Goal: Register for event/course

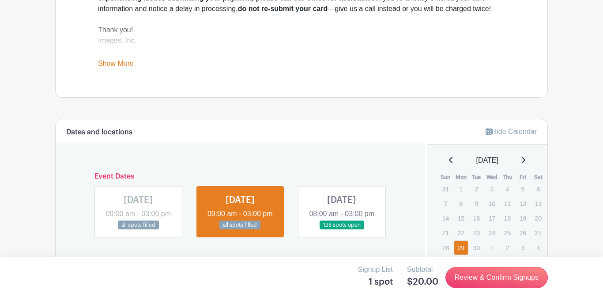
scroll to position [404, 0]
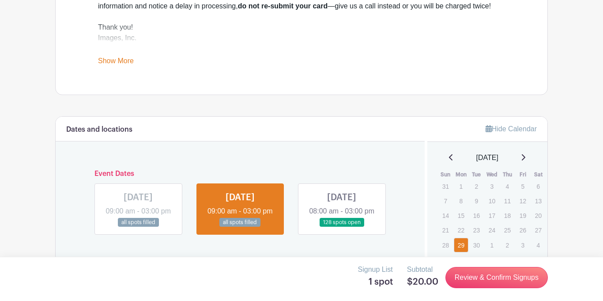
click at [342, 227] on link at bounding box center [342, 227] width 0 height 0
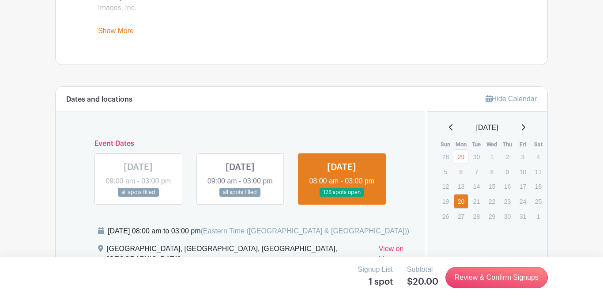
scroll to position [433, 0]
click at [480, 205] on p "21" at bounding box center [476, 202] width 15 height 14
click at [462, 154] on link "29" at bounding box center [461, 157] width 15 height 15
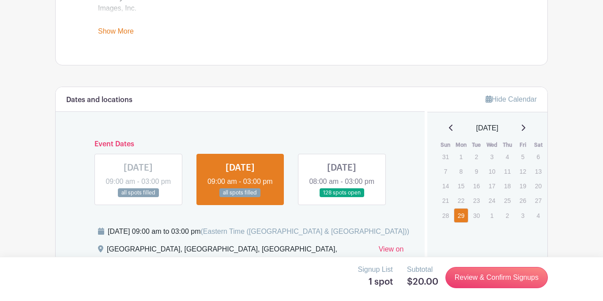
click at [525, 129] on icon at bounding box center [524, 128] width 4 height 6
click at [461, 201] on link "20" at bounding box center [461, 201] width 15 height 15
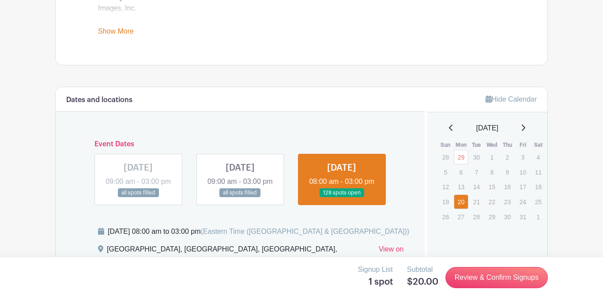
click at [523, 128] on div "[DATE]" at bounding box center [487, 128] width 99 height 11
click at [525, 129] on icon at bounding box center [523, 127] width 4 height 7
click at [449, 130] on icon at bounding box center [451, 127] width 4 height 7
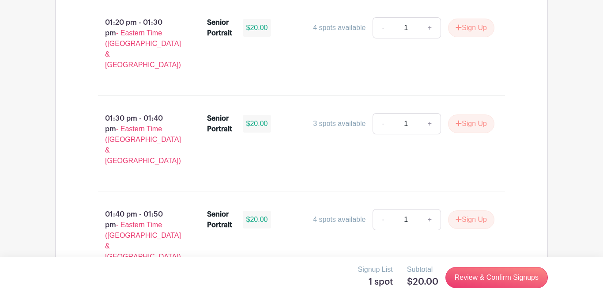
scroll to position [3290, 0]
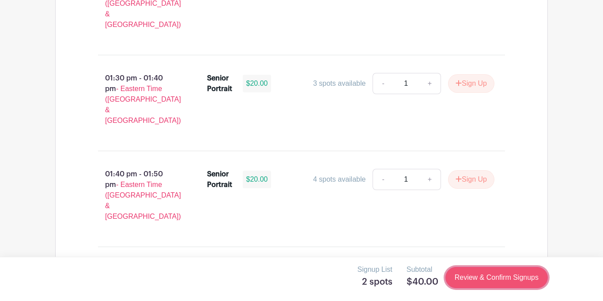
click at [473, 272] on link "Review & Confirm Signups" at bounding box center [497, 277] width 102 height 21
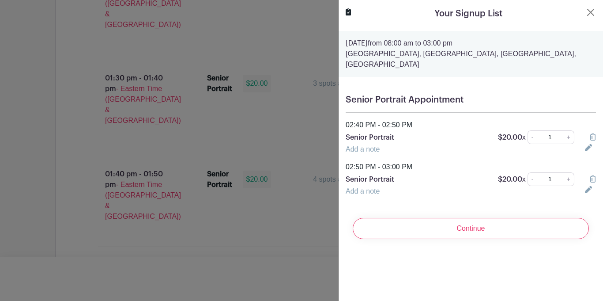
click at [591, 136] on icon at bounding box center [593, 136] width 6 height 7
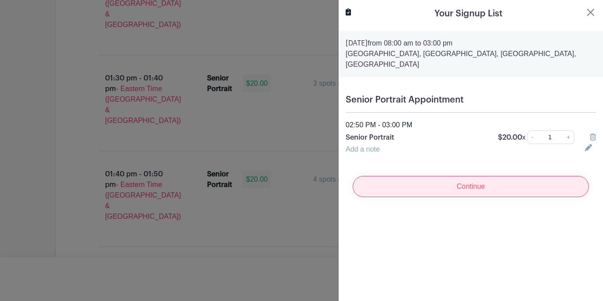
click at [431, 180] on input "Continue" at bounding box center [471, 186] width 236 height 21
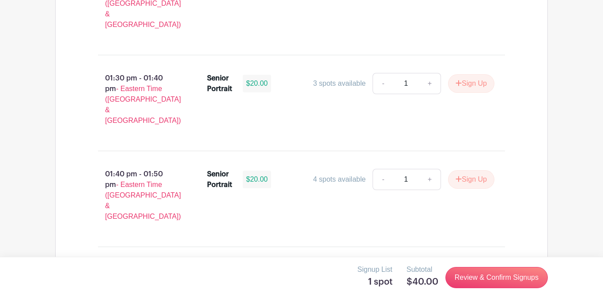
click at [325, 194] on div at bounding box center [301, 150] width 603 height 301
